Goal: Navigation & Orientation: Find specific page/section

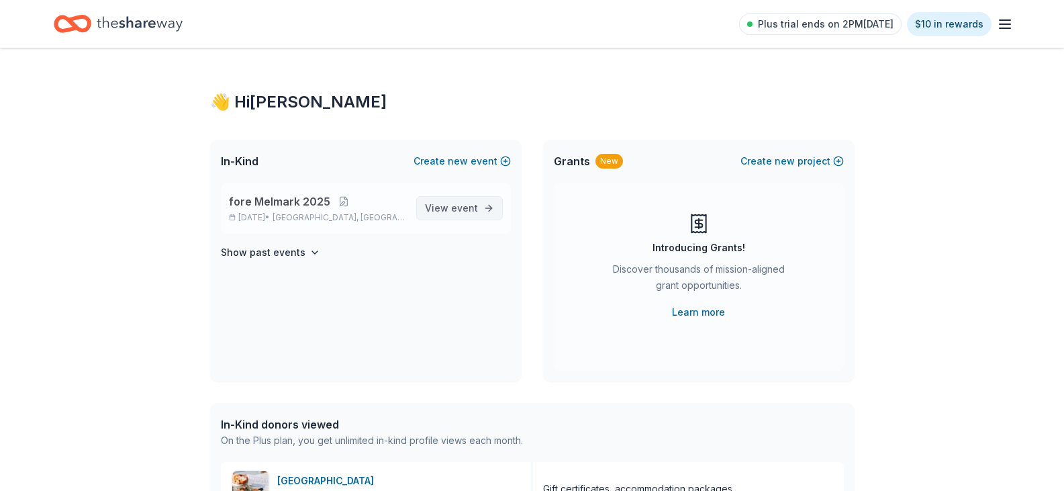
click at [455, 199] on link "View event" at bounding box center [459, 208] width 87 height 24
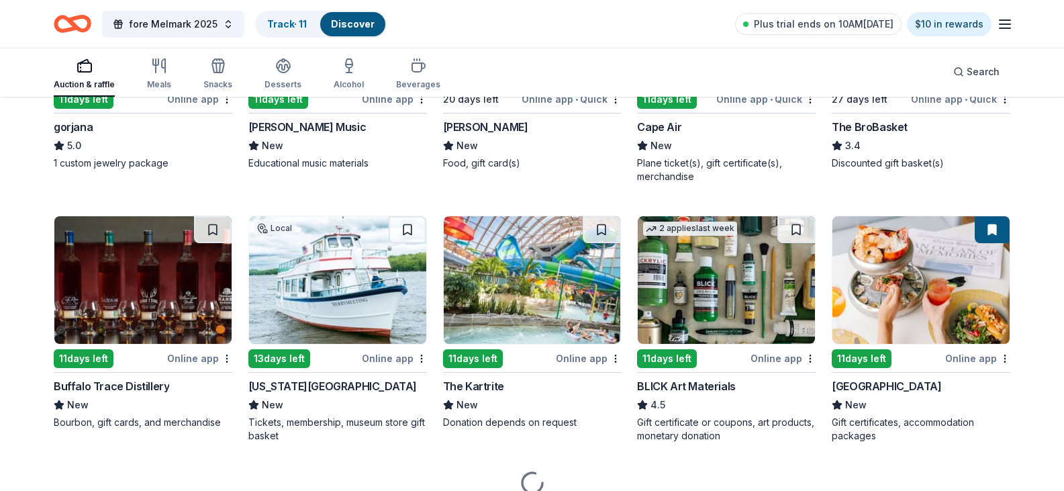
scroll to position [1869, 0]
